Goal: Task Accomplishment & Management: Complete application form

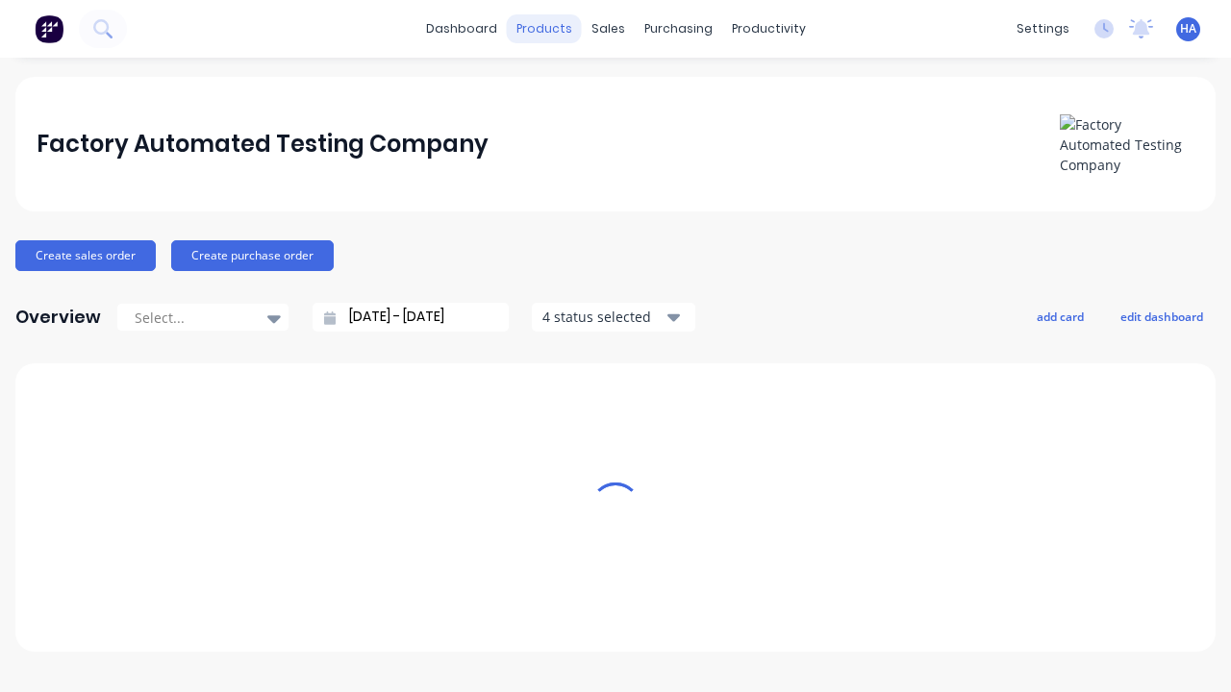
click at [551, 29] on div "products" at bounding box center [544, 28] width 75 height 29
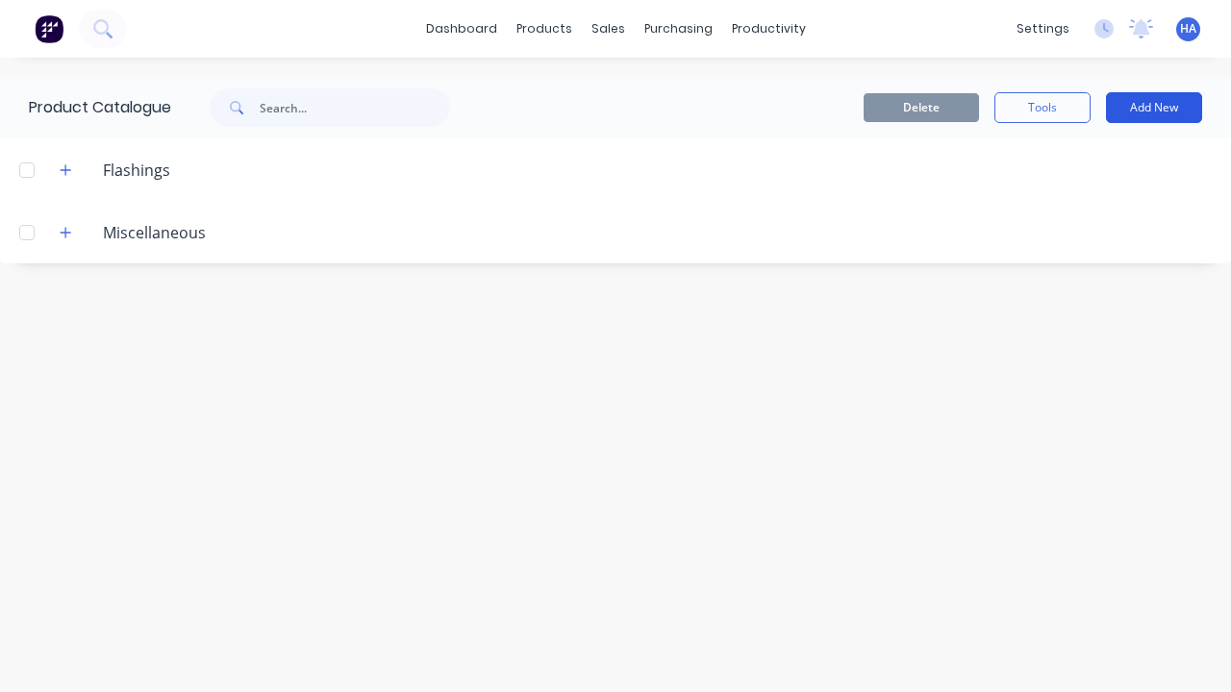
click at [1154, 108] on button "Add New" at bounding box center [1154, 107] width 96 height 31
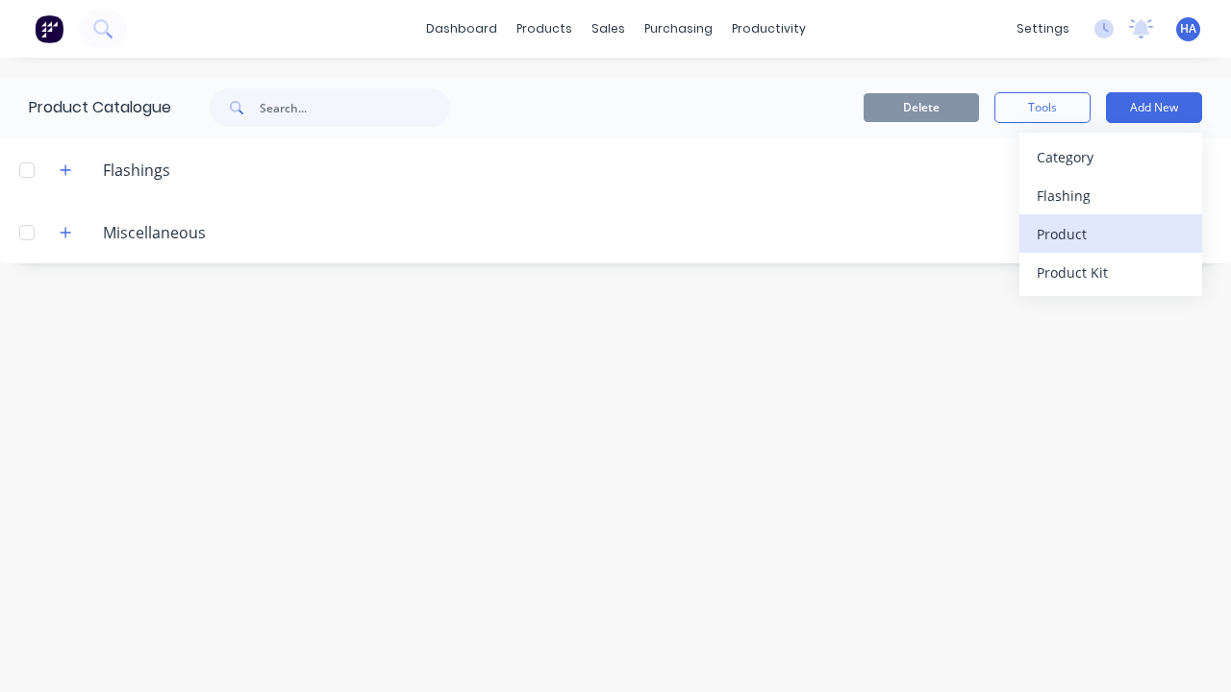
click at [1111, 234] on div "Product" at bounding box center [1110, 234] width 148 height 28
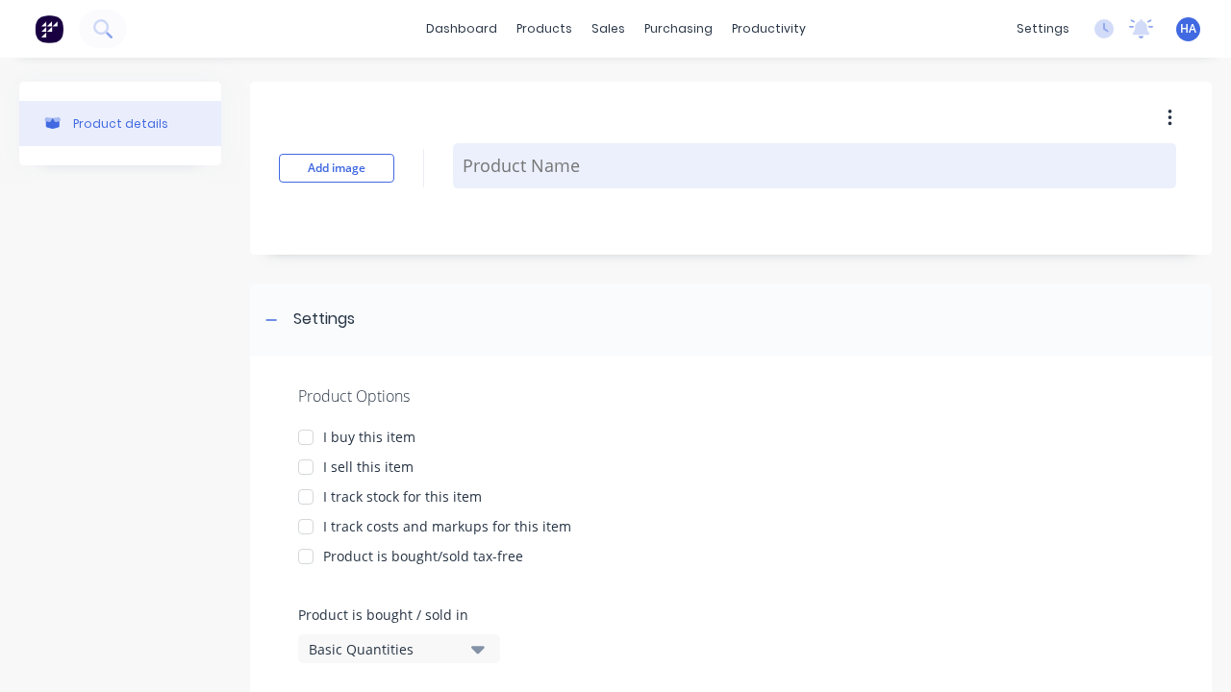
click at [814, 165] on textarea at bounding box center [814, 165] width 723 height 45
type textarea "x"
type textarea "Test Product Name"
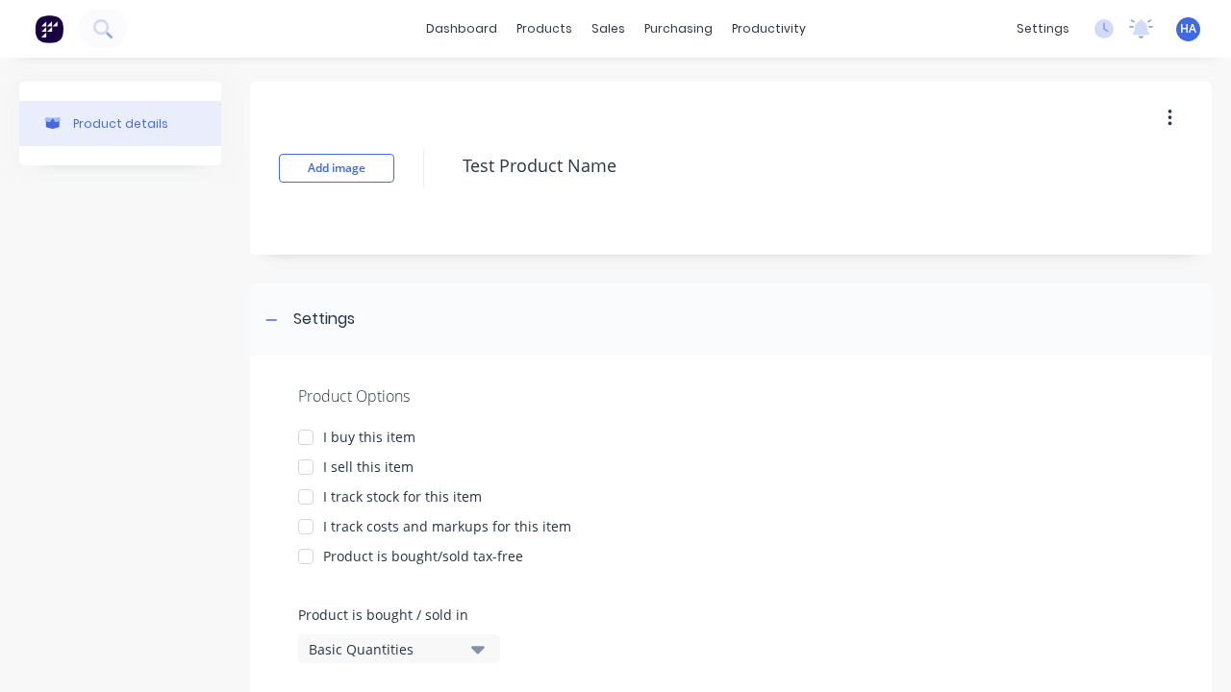
click at [306, 437] on div at bounding box center [306, 437] width 38 height 38
click at [306, 466] on div at bounding box center [306, 467] width 38 height 38
type textarea "x"
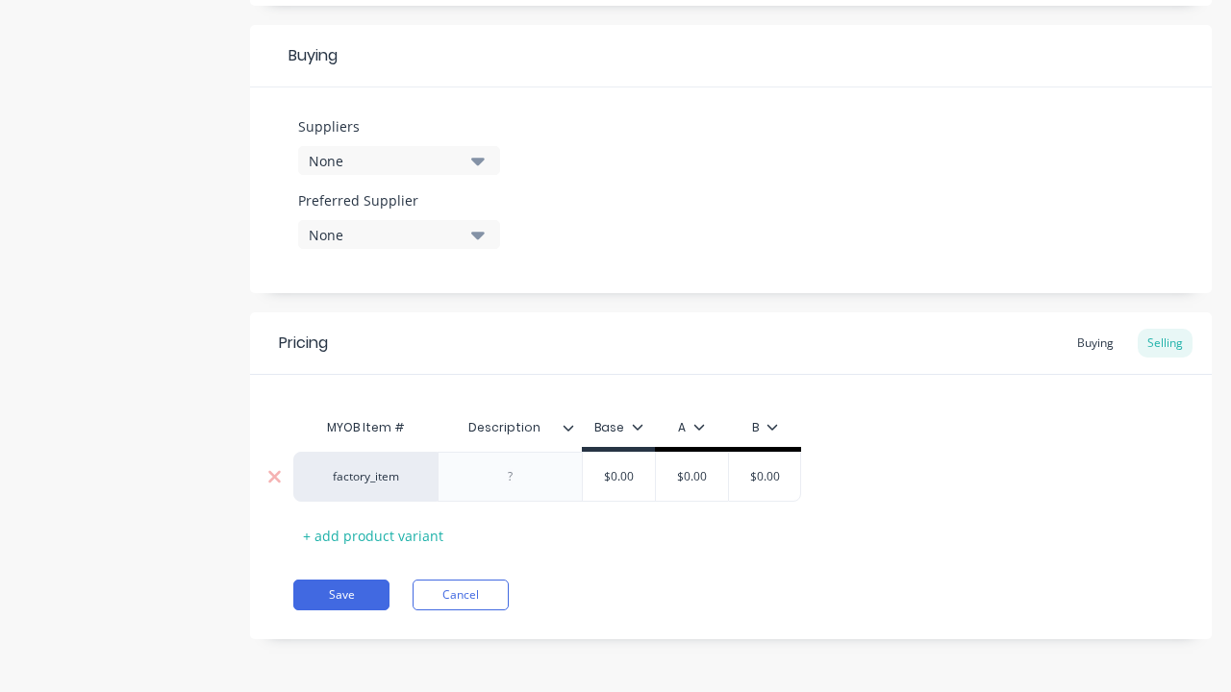
type textarea "Test Product Name"
click at [510, 477] on div at bounding box center [510, 476] width 96 height 25
type textarea "x"
type textarea "Test Product Name"
click at [691, 477] on input "text" at bounding box center [692, 476] width 96 height 17
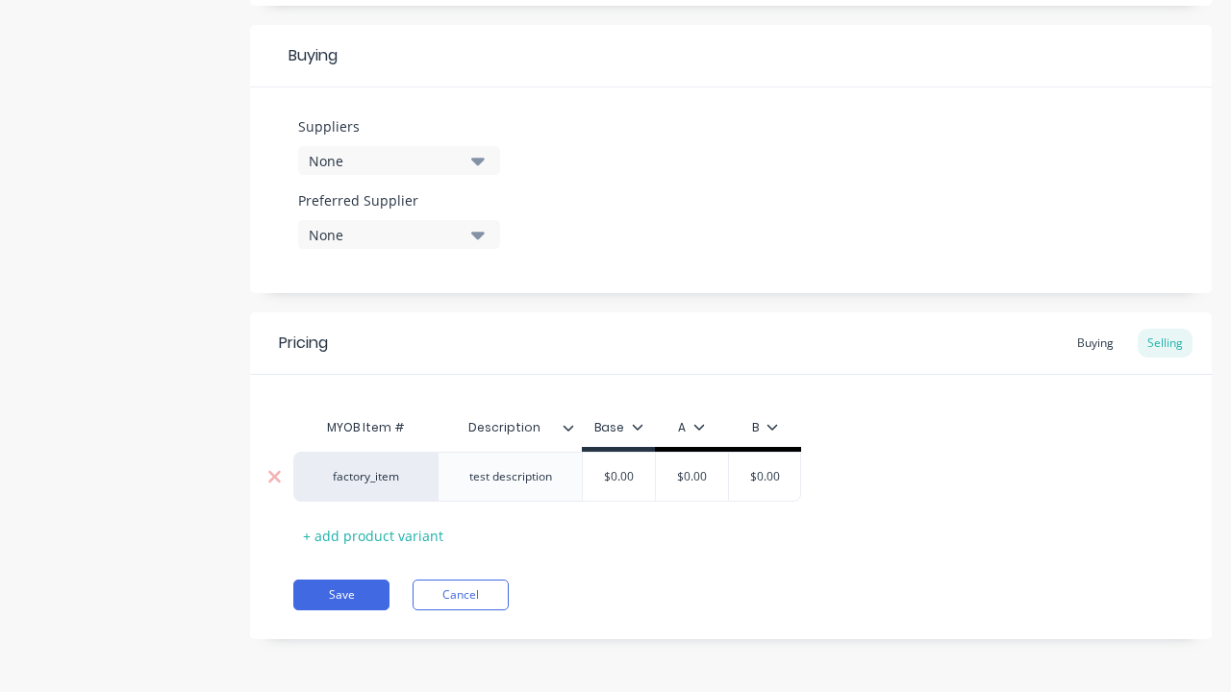
type textarea "x"
type input "$0.00"
type textarea "x"
type input "100"
click at [341, 595] on button "Save" at bounding box center [341, 595] width 96 height 31
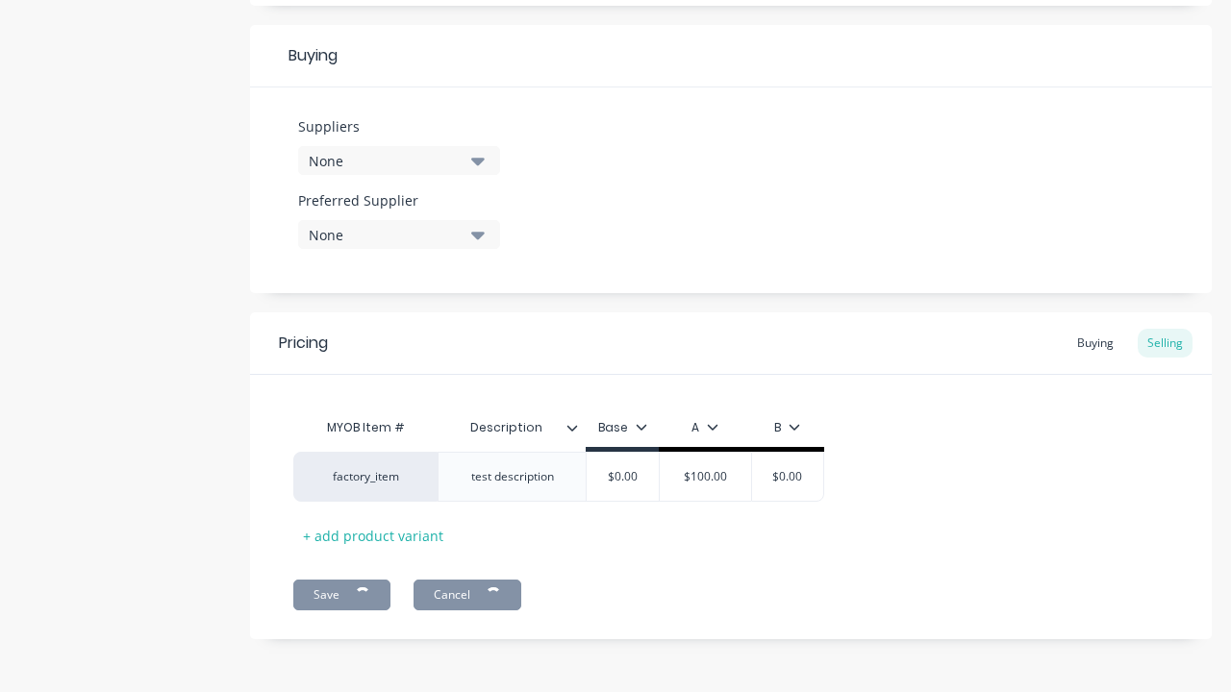
type textarea "x"
